Goal: Task Accomplishment & Management: Manage account settings

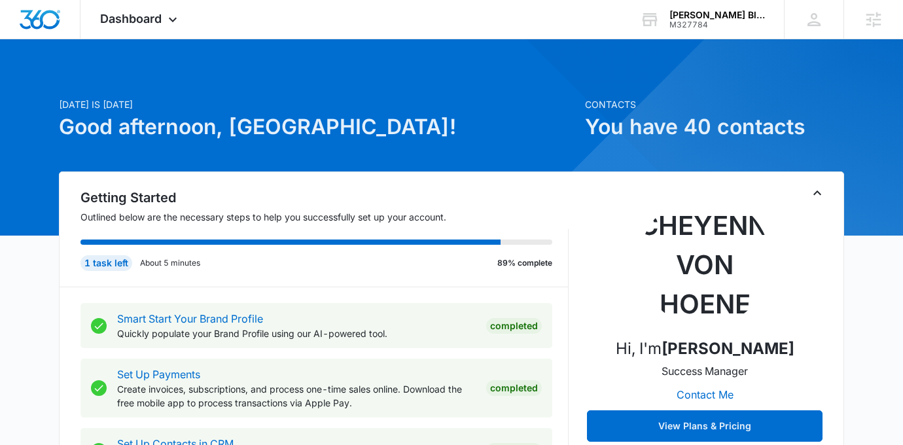
click at [432, 98] on p "Today is Monday, October 13th" at bounding box center [318, 105] width 518 height 14
click at [167, 13] on icon at bounding box center [173, 20] width 16 height 16
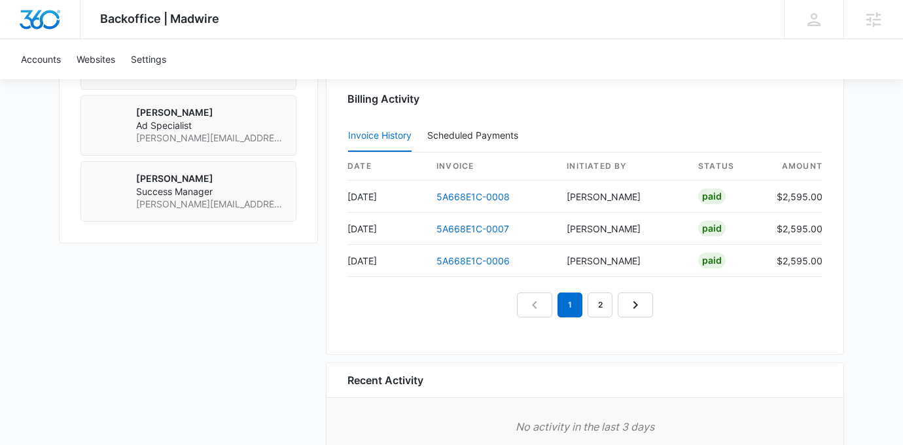
scroll to position [1254, 0]
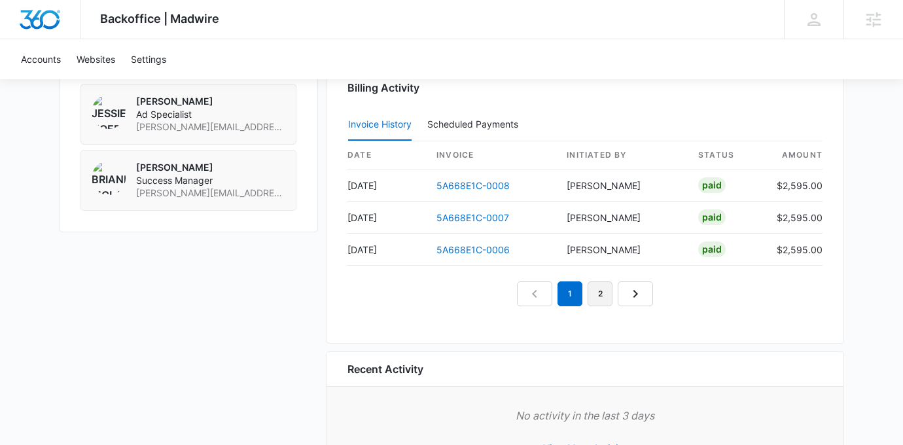
click at [605, 293] on link "2" at bounding box center [600, 293] width 25 height 25
click at [558, 296] on link "1" at bounding box center [555, 293] width 25 height 25
click at [615, 297] on link "3" at bounding box center [615, 293] width 25 height 25
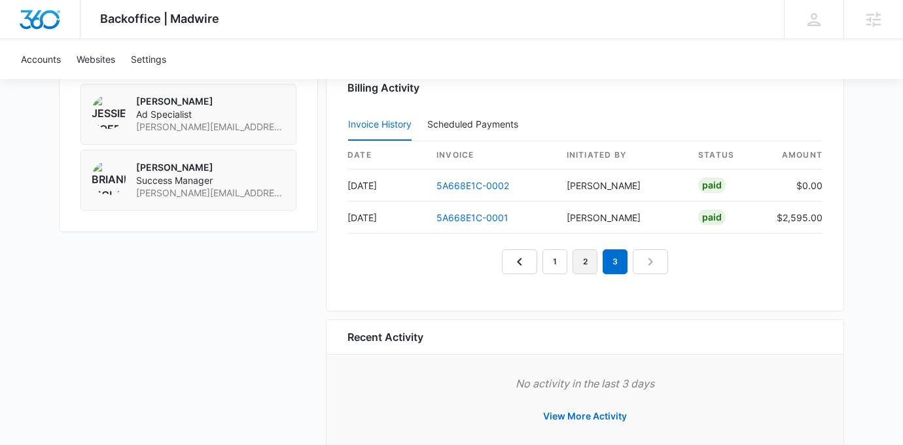
click at [597, 264] on link "2" at bounding box center [585, 261] width 25 height 25
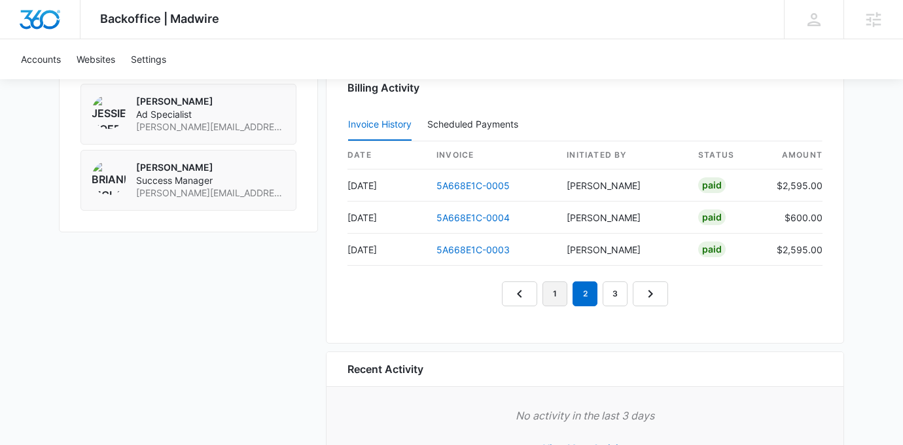
click at [556, 298] on link "1" at bounding box center [555, 293] width 25 height 25
click at [605, 298] on link "3" at bounding box center [615, 293] width 25 height 25
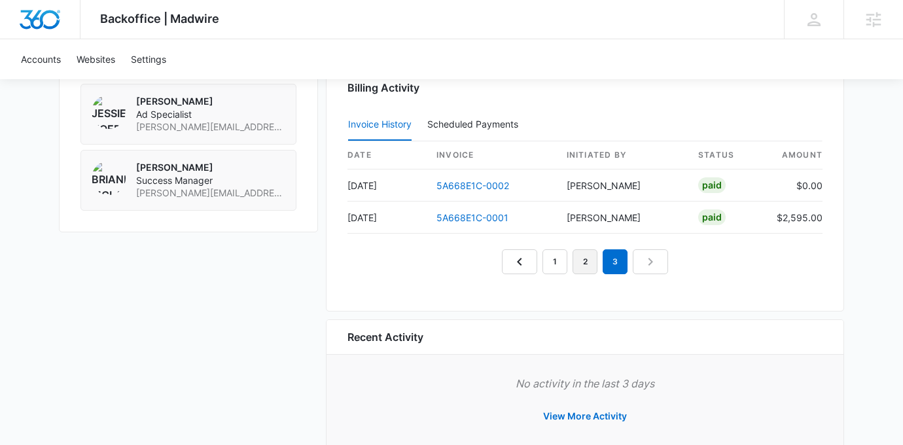
click at [593, 266] on link "2" at bounding box center [585, 261] width 25 height 25
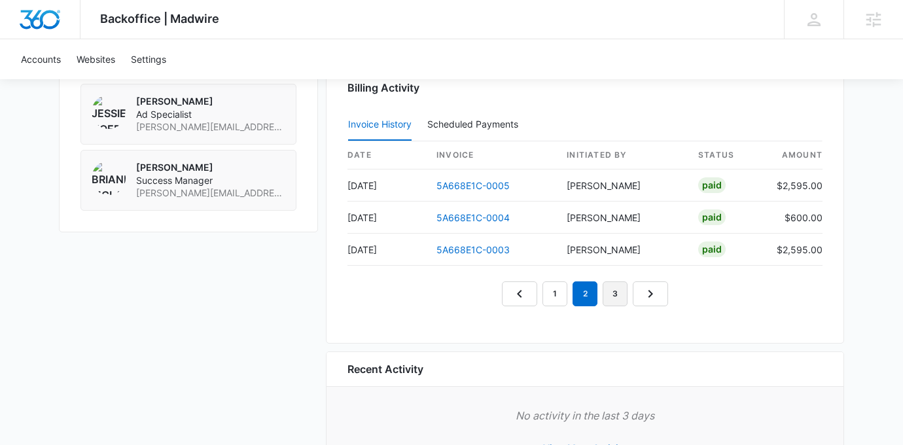
click at [612, 287] on link "3" at bounding box center [615, 293] width 25 height 25
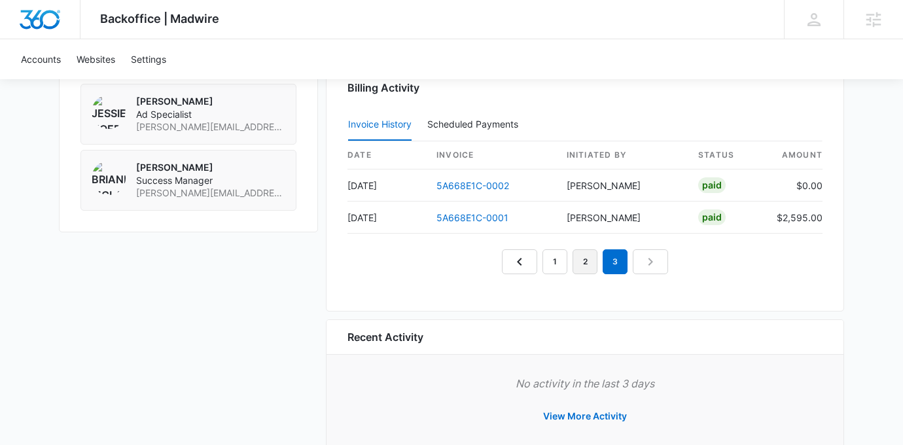
click at [585, 266] on link "2" at bounding box center [585, 261] width 25 height 25
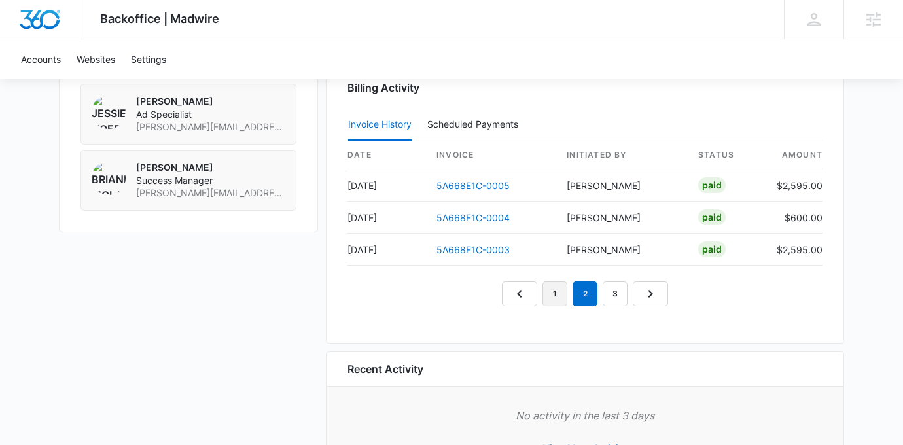
click at [550, 299] on link "1" at bounding box center [555, 293] width 25 height 25
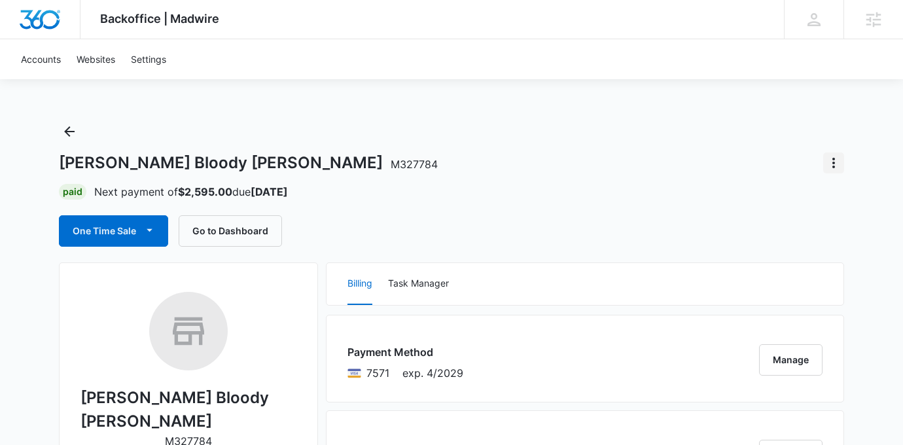
click at [844, 156] on button "Actions" at bounding box center [833, 163] width 21 height 21
click at [795, 197] on div "Close Account" at bounding box center [782, 199] width 62 height 9
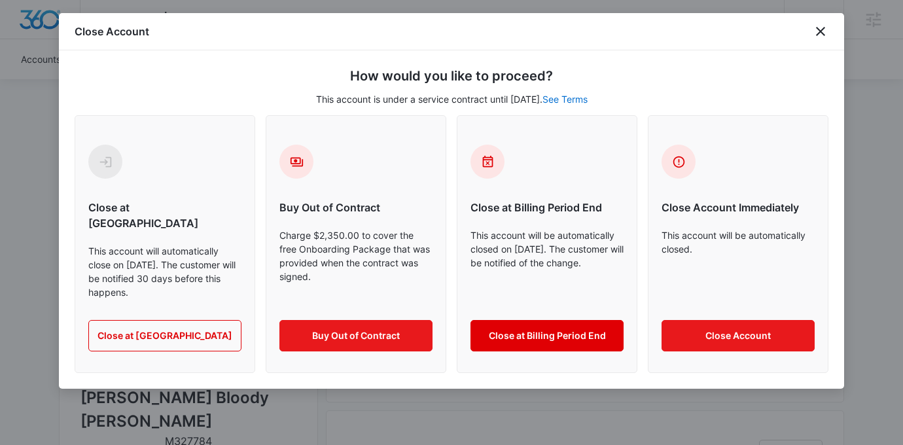
click at [539, 322] on button "Close at Billing Period End" at bounding box center [547, 335] width 153 height 31
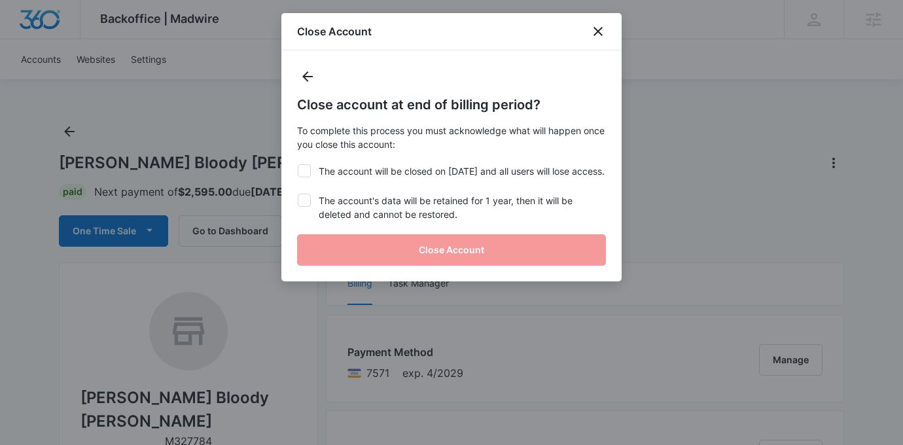
click at [410, 171] on label "The account will be closed on Oct 16, 2025 and all users will lose access." at bounding box center [451, 171] width 309 height 14
click at [298, 165] on input "The account will be closed on Oct 16, 2025 and all users will lose access." at bounding box center [297, 164] width 1 height 1
checkbox input "true"
click at [412, 221] on label "The account's data will be retained for 1 year, then it will be deleted and can…" at bounding box center [451, 207] width 309 height 27
click at [298, 194] on input "The account's data will be retained for 1 year, then it will be deleted and can…" at bounding box center [297, 194] width 1 height 1
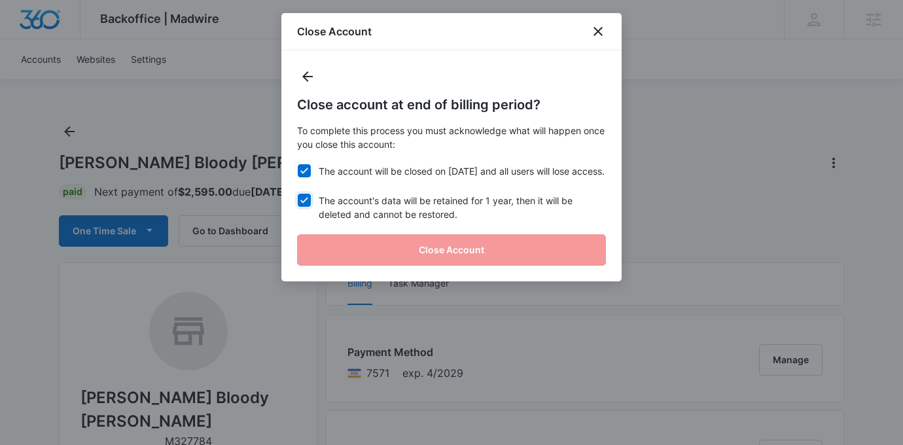
checkbox input "true"
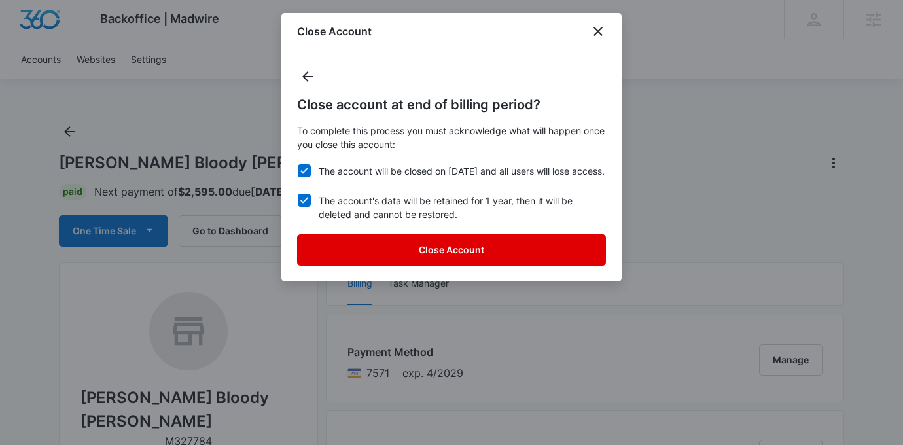
click at [447, 259] on button "Close Account" at bounding box center [451, 249] width 309 height 31
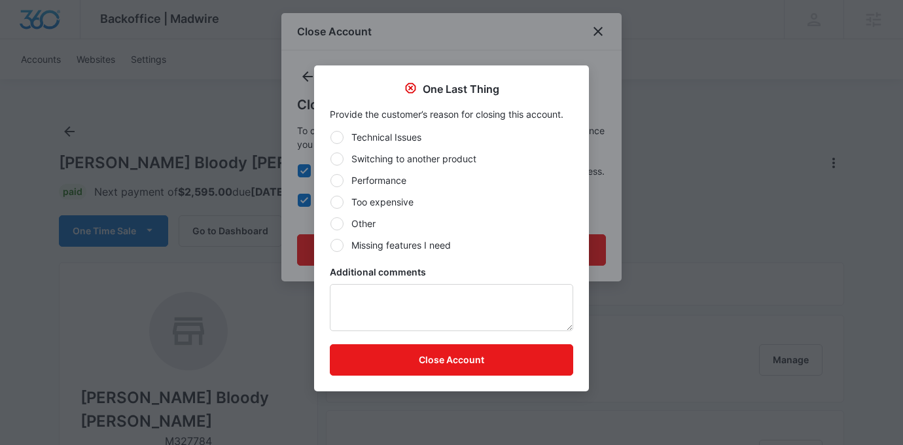
click at [386, 180] on label "Performance" at bounding box center [451, 180] width 243 height 14
click at [331, 180] on input "Performance" at bounding box center [330, 180] width 1 height 1
radio input "true"
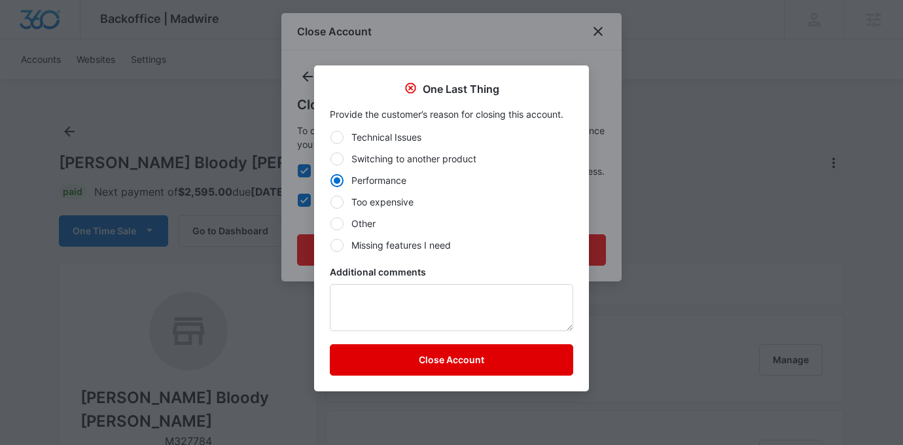
click at [426, 355] on button "Close Account" at bounding box center [451, 359] width 243 height 31
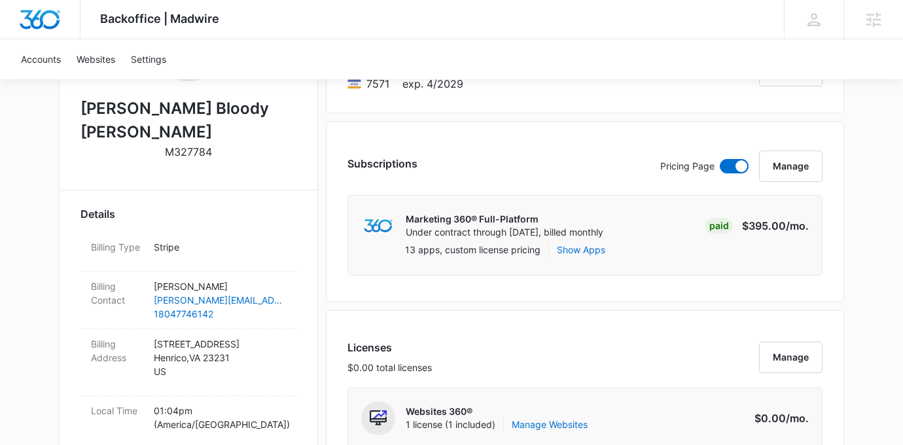
scroll to position [289, 0]
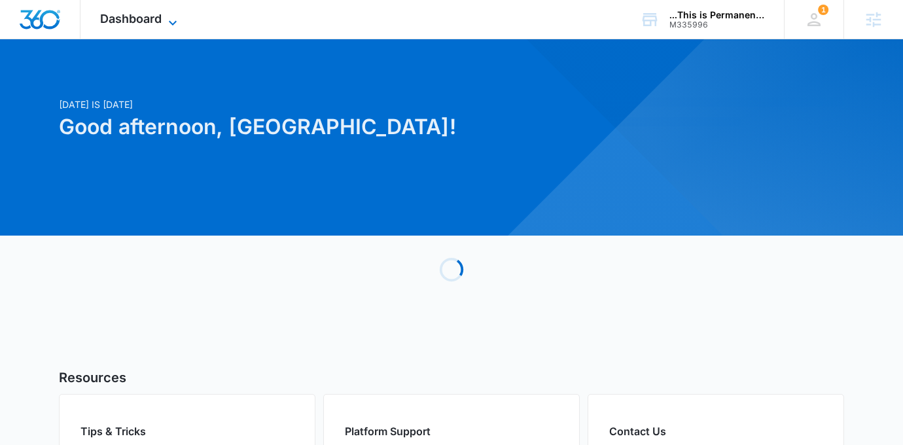
click at [160, 20] on span "Dashboard" at bounding box center [131, 19] width 62 height 14
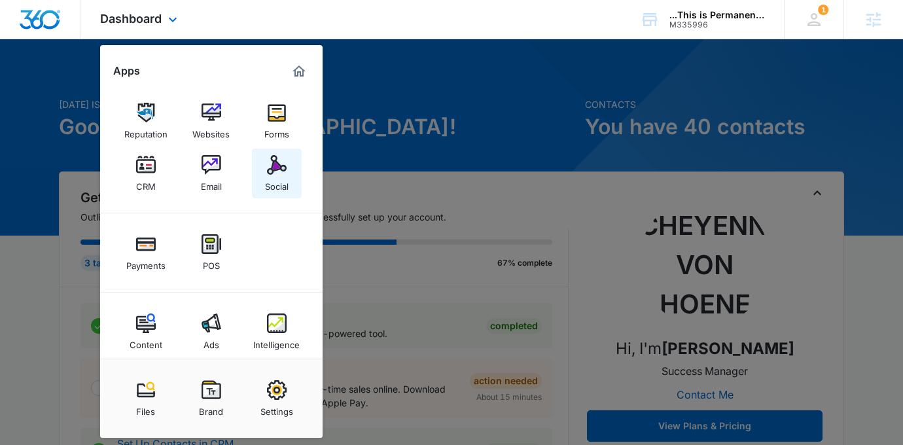
click at [266, 177] on div "Social" at bounding box center [277, 183] width 24 height 17
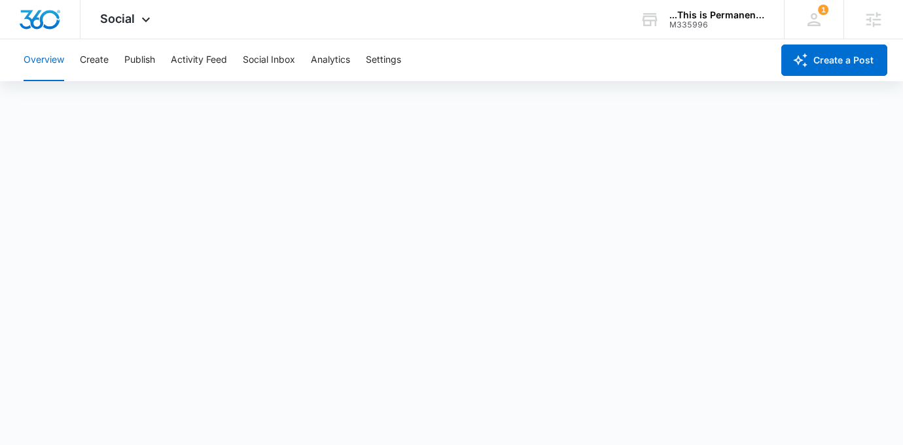
scroll to position [3, 0]
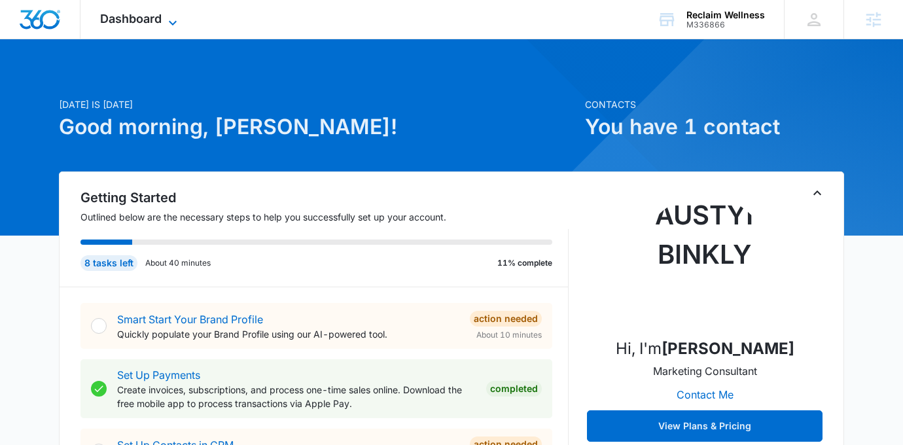
click at [148, 24] on span "Dashboard" at bounding box center [131, 19] width 62 height 14
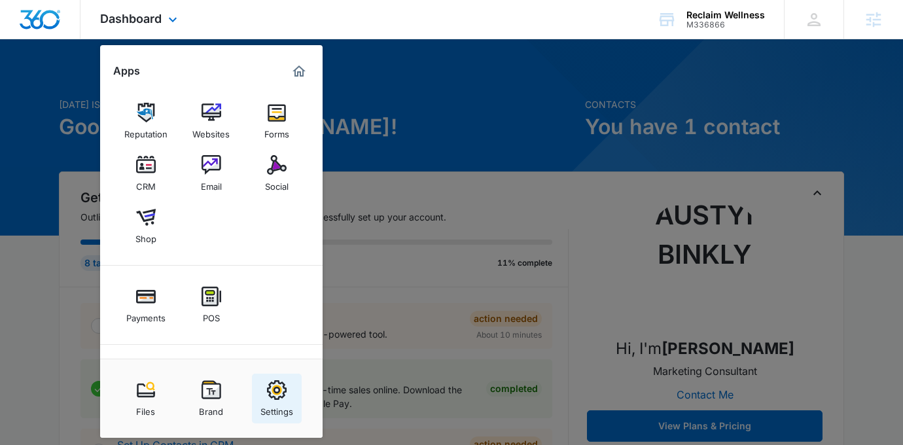
click at [262, 403] on div "Settings" at bounding box center [277, 408] width 33 height 17
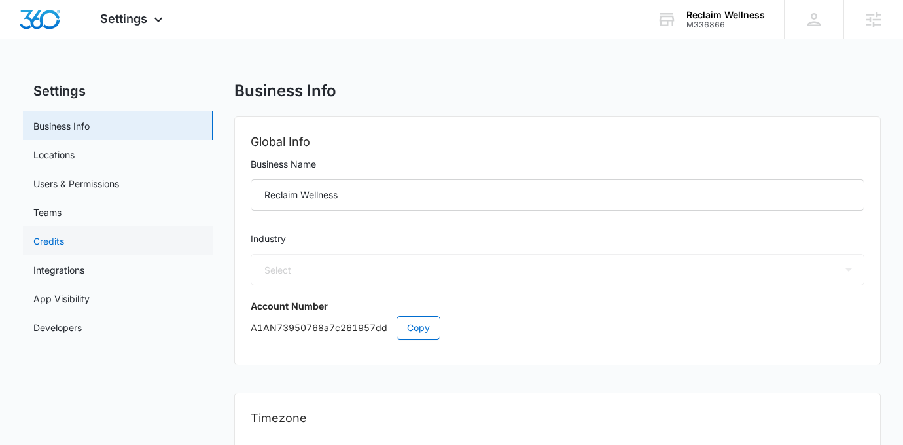
select select "13"
click at [75, 157] on link "Locations" at bounding box center [53, 155] width 41 height 14
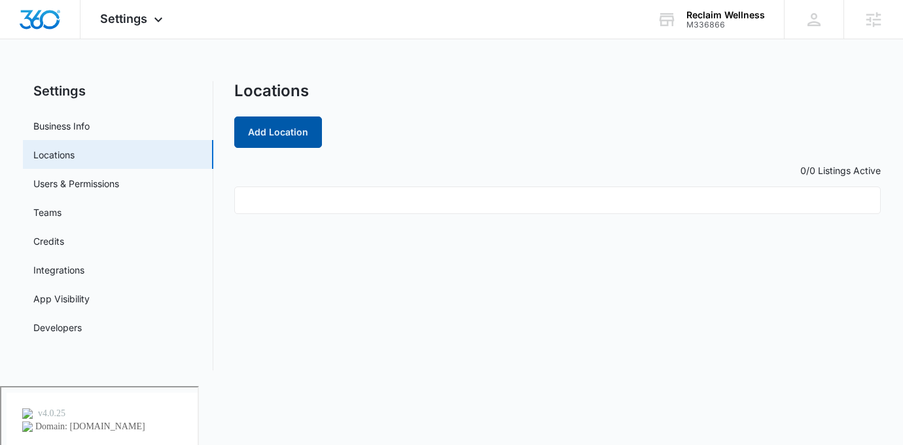
click at [279, 130] on button "Add Location" at bounding box center [278, 132] width 88 height 31
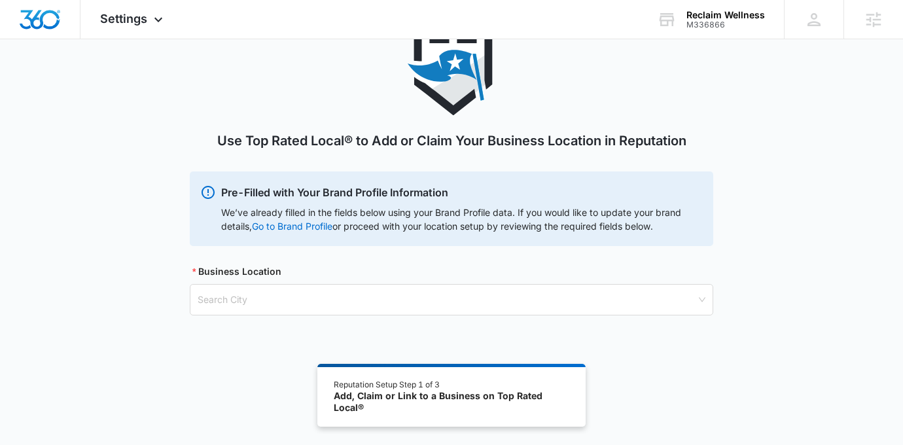
scroll to position [72, 0]
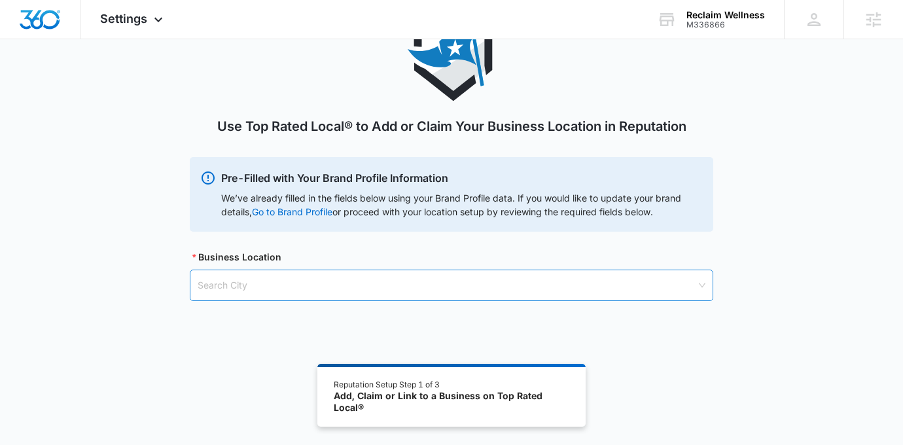
click at [347, 280] on input "search" at bounding box center [447, 285] width 499 height 30
type input "carmel"
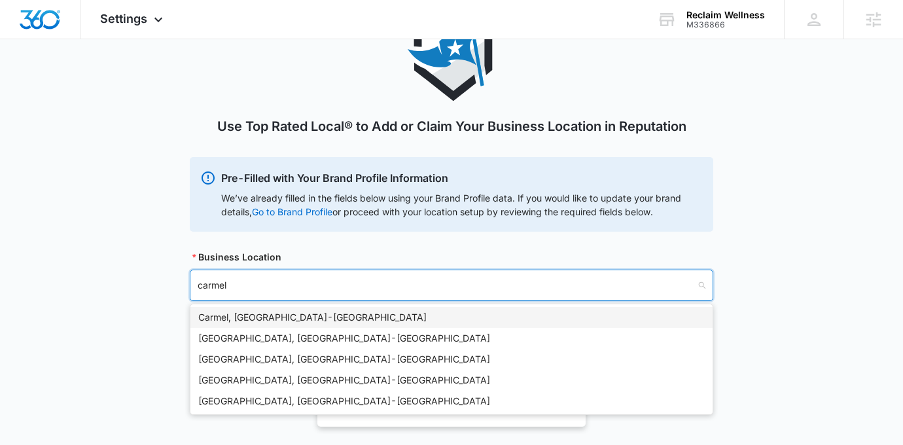
click at [331, 309] on div "Carmel, IN - USA" at bounding box center [451, 317] width 522 height 21
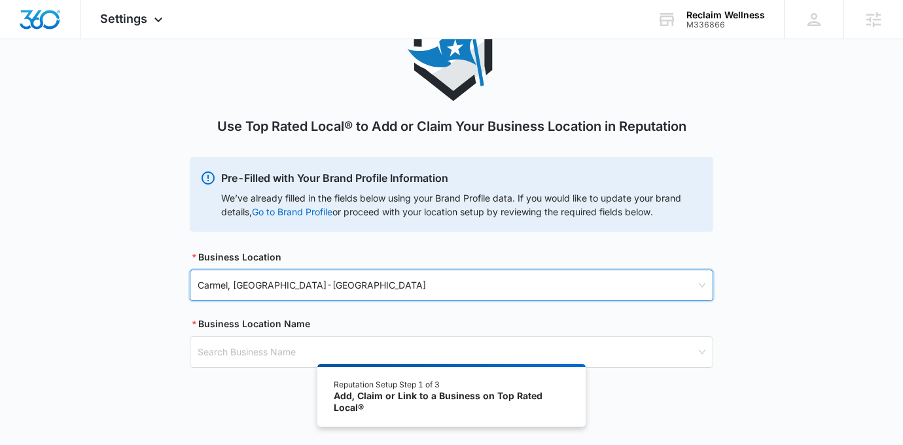
click at [169, 297] on div "Use Top Rated Local® to Add or Claim Your Business Location in Reputation Pre-F…" at bounding box center [451, 204] width 903 height 390
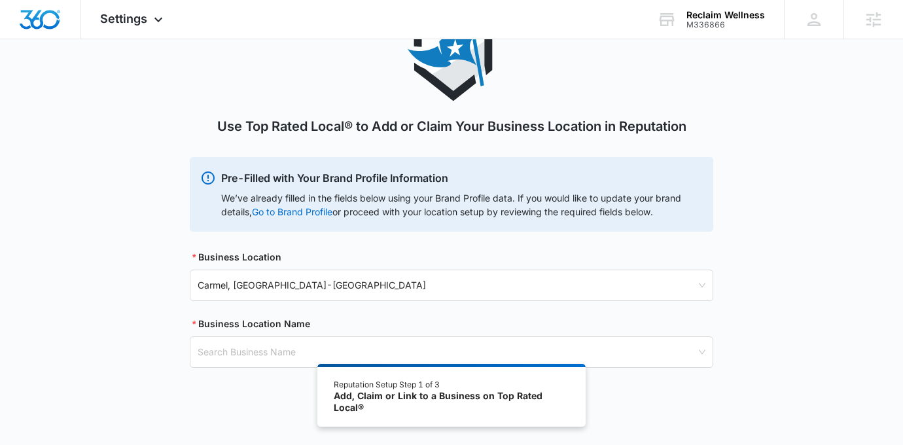
scroll to position [94, 0]
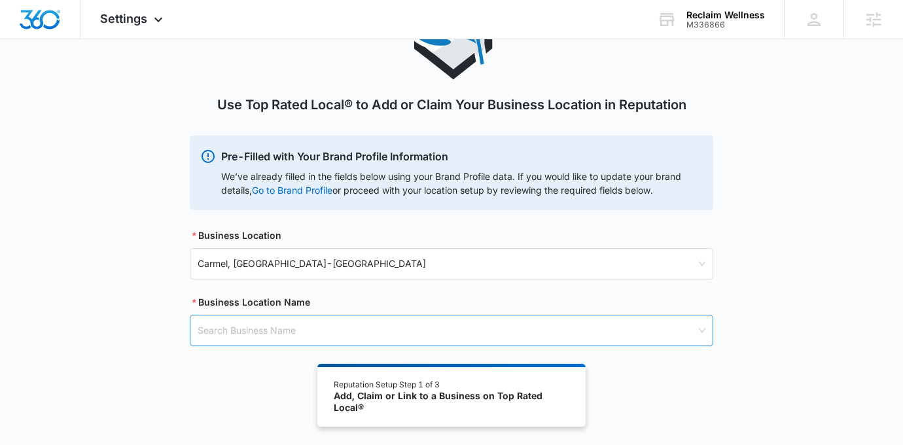
click at [236, 328] on input "search" at bounding box center [447, 331] width 499 height 30
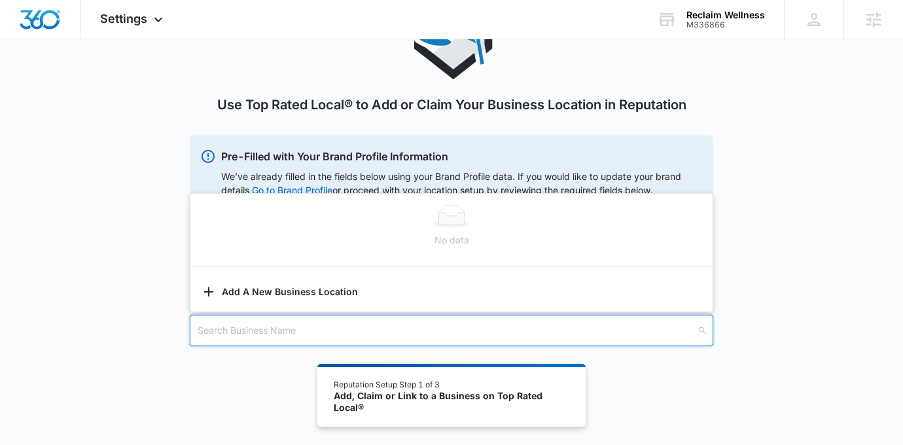
click at [133, 287] on div "Use Top Rated Local® to Add or Claim Your Business Location in Reputation Pre-F…" at bounding box center [451, 183] width 903 height 390
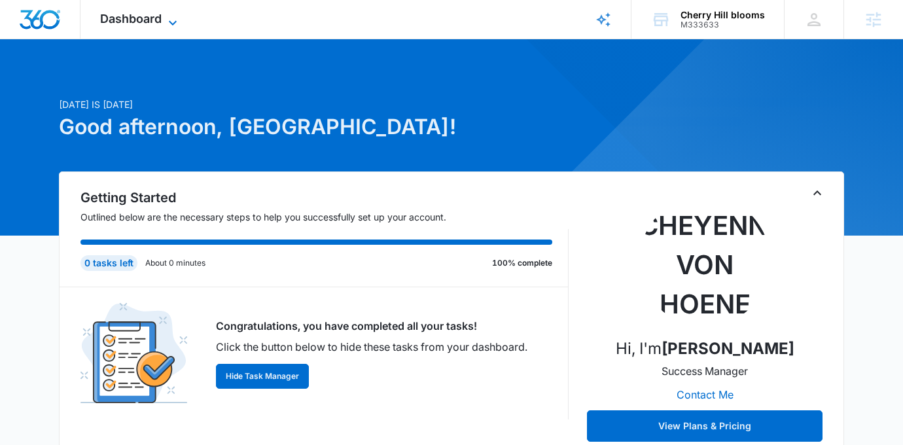
click at [167, 13] on div "Dashboard Apps Reputation Websites Forms CRM Email Social Shop Payments POS Con…" at bounding box center [141, 19] width 120 height 39
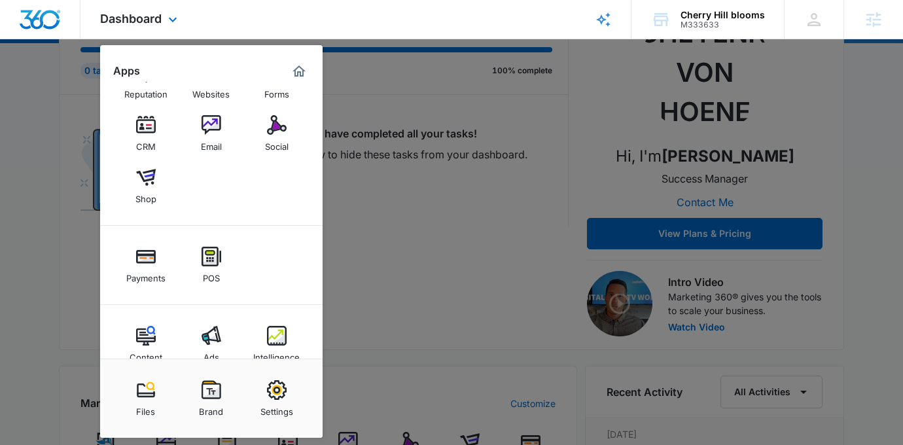
scroll to position [65, 0]
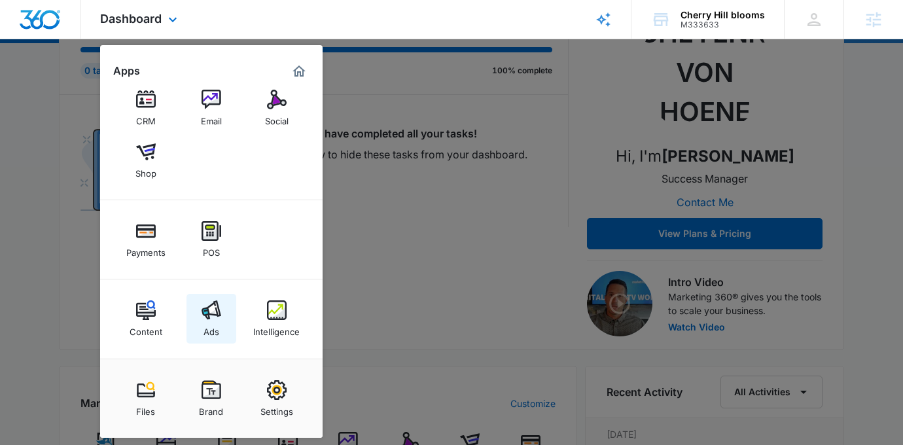
click at [226, 313] on link "Ads" at bounding box center [212, 319] width 50 height 50
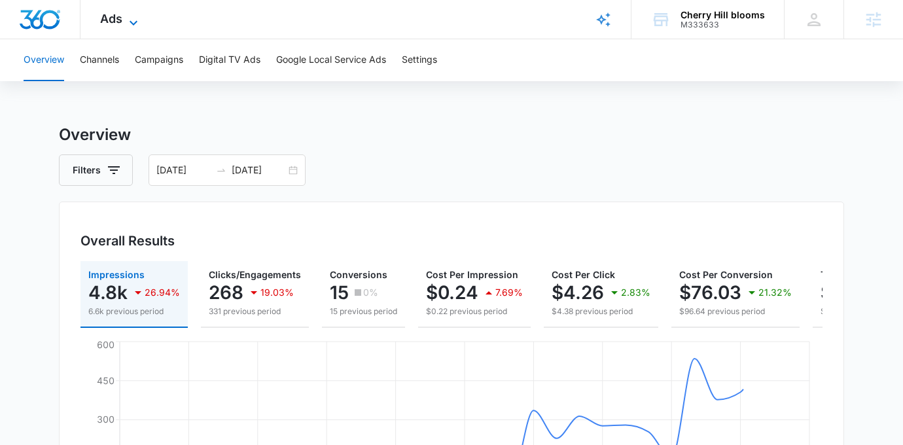
click at [129, 17] on icon at bounding box center [134, 23] width 16 height 16
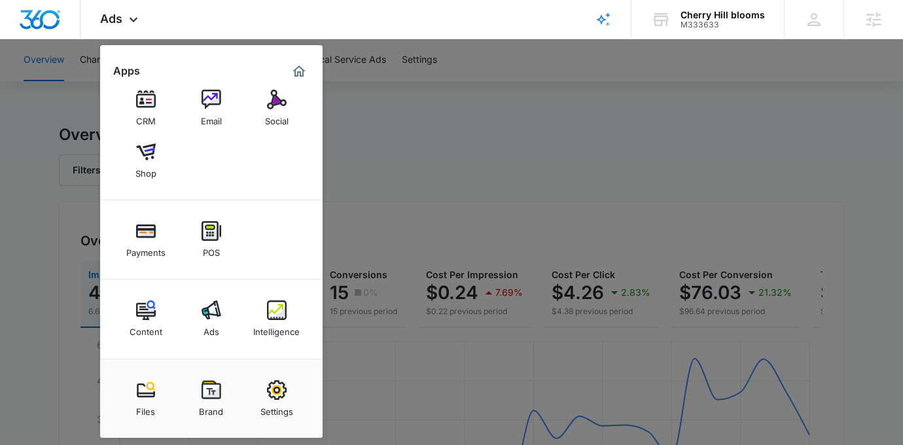
click at [363, 120] on div at bounding box center [451, 222] width 903 height 445
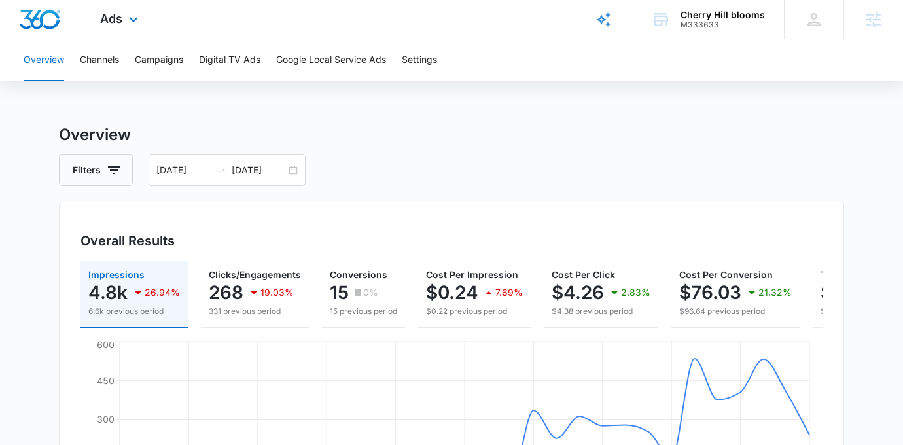
click at [128, 1] on div "Ads Apps Reputation Websites Forms CRM Email Social Shop Payments POS Content A…" at bounding box center [121, 19] width 81 height 39
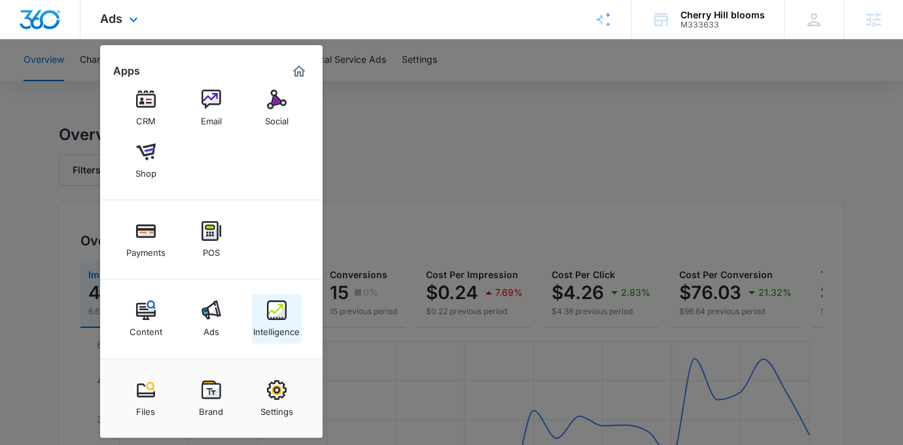
click at [283, 331] on div "Intelligence" at bounding box center [276, 328] width 46 height 17
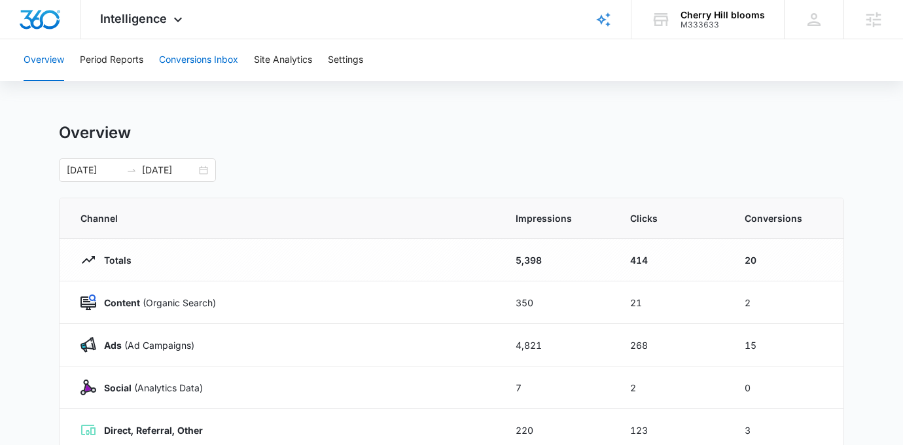
click at [217, 66] on button "Conversions Inbox" at bounding box center [198, 60] width 79 height 42
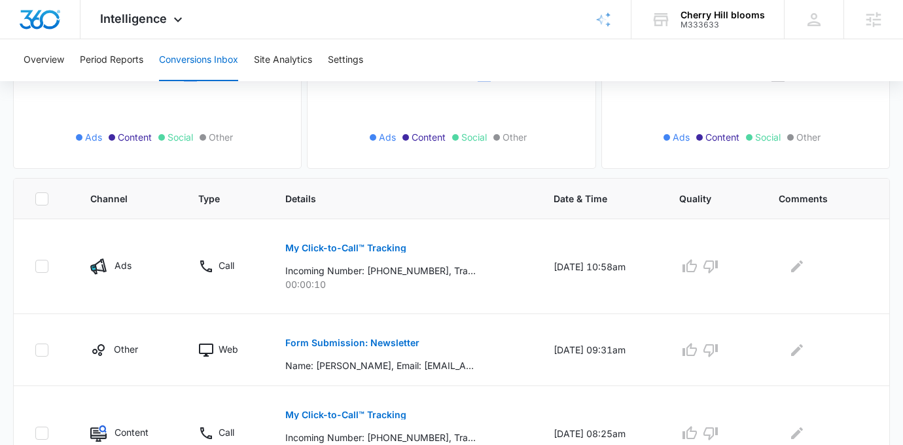
scroll to position [223, 0]
